Goal: Transaction & Acquisition: Purchase product/service

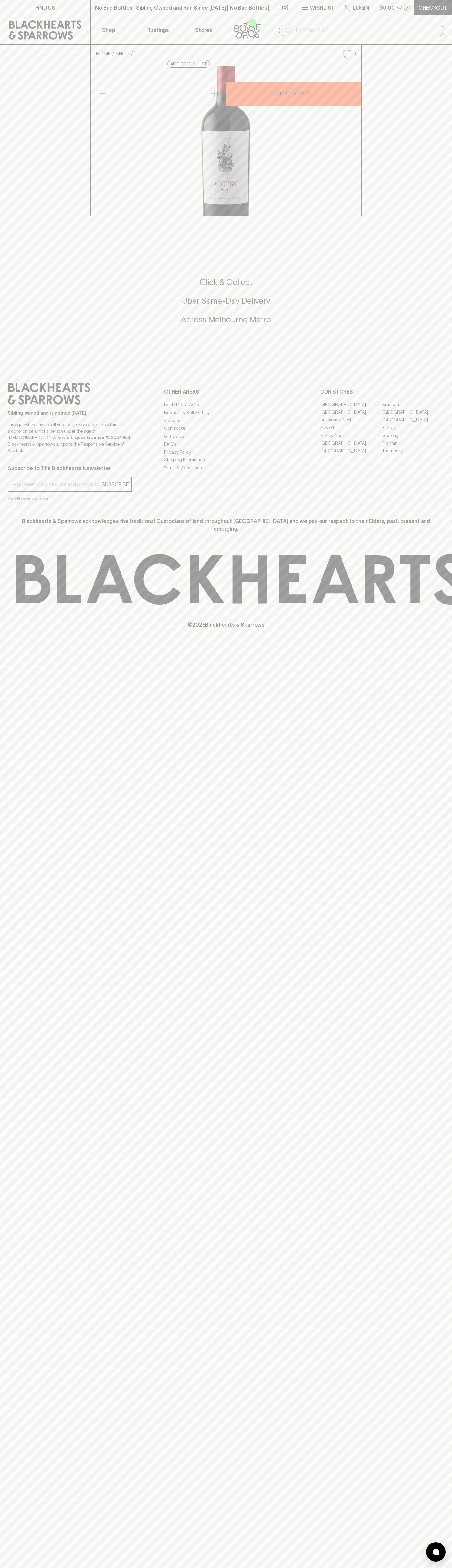
click at [364, 22] on div "​" at bounding box center [361, 30] width 181 height 29
click at [420, 1325] on div "FIND US | No Bad Bottles | Sibling Owned and Run Since 2006 | No Bad Bottles | …" at bounding box center [226, 784] width 452 height 1568
click at [398, 1568] on html "FIND US | No Bad Bottles | Sibling Owned and Run Since 2006 | No Bad Bottles | …" at bounding box center [226, 784] width 452 height 1568
click at [14, 1401] on div "FIND US | No Bad Bottles | Sibling Owned and Run Since 2006 | No Bad Bottles | …" at bounding box center [226, 784] width 452 height 1568
